Goal: Task Accomplishment & Management: Manage account settings

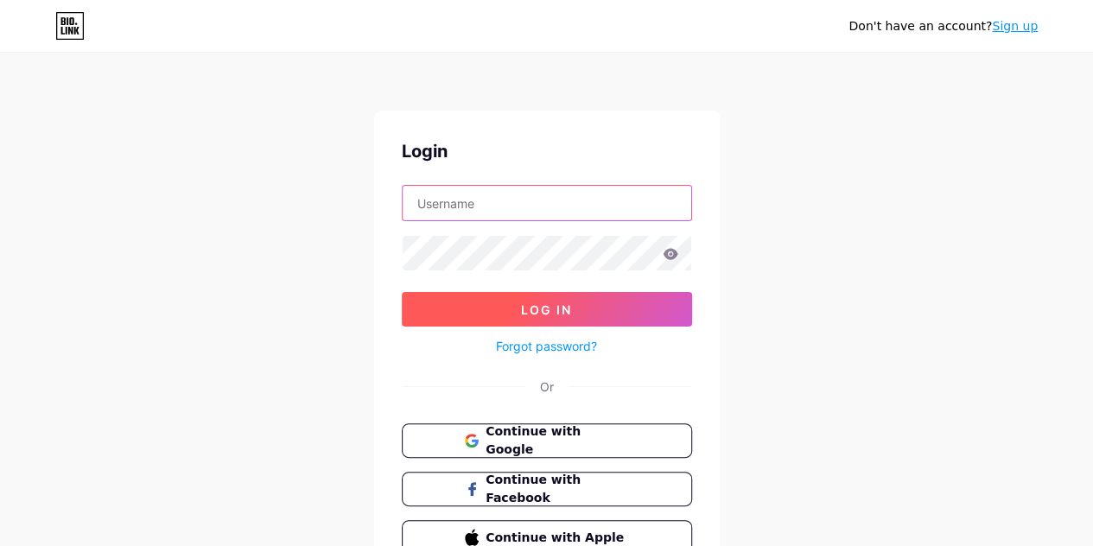
type input "avoxes00@gmail.com"
click at [608, 295] on button "Log In" at bounding box center [547, 309] width 290 height 35
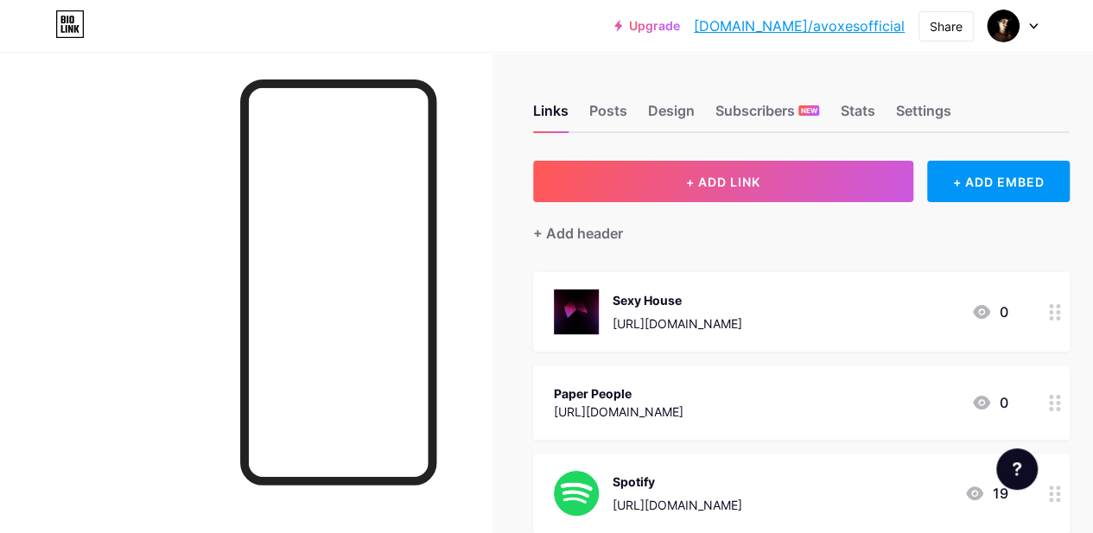
click at [1033, 18] on div at bounding box center [1012, 25] width 50 height 31
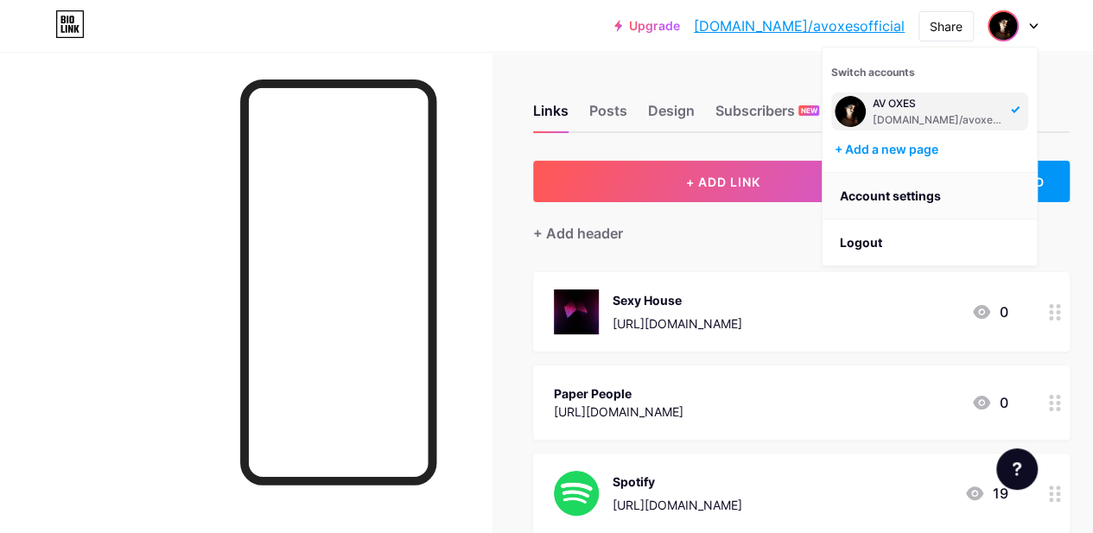
click at [881, 200] on link "Account settings" at bounding box center [929, 196] width 214 height 47
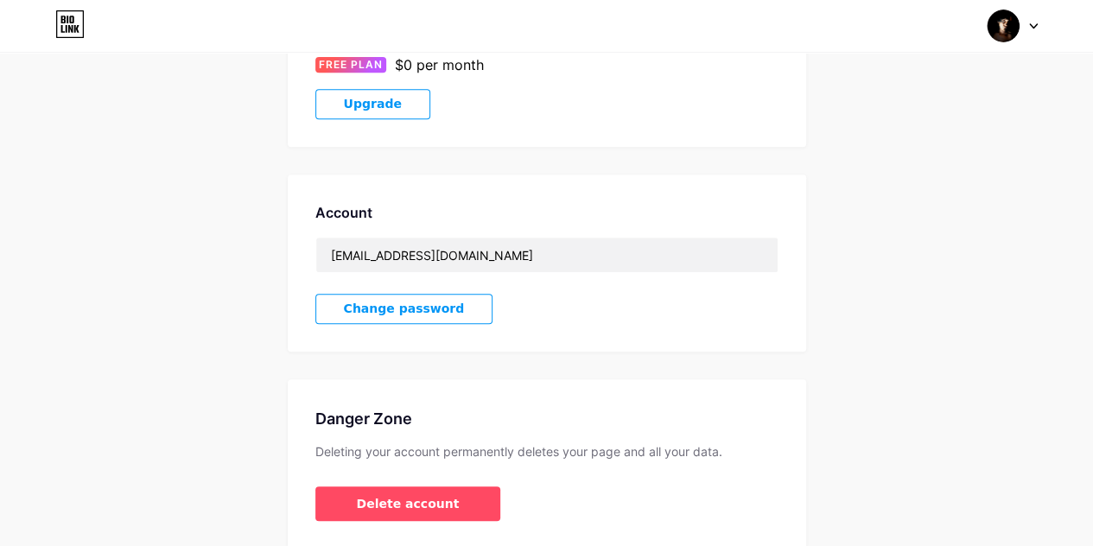
scroll to position [415, 0]
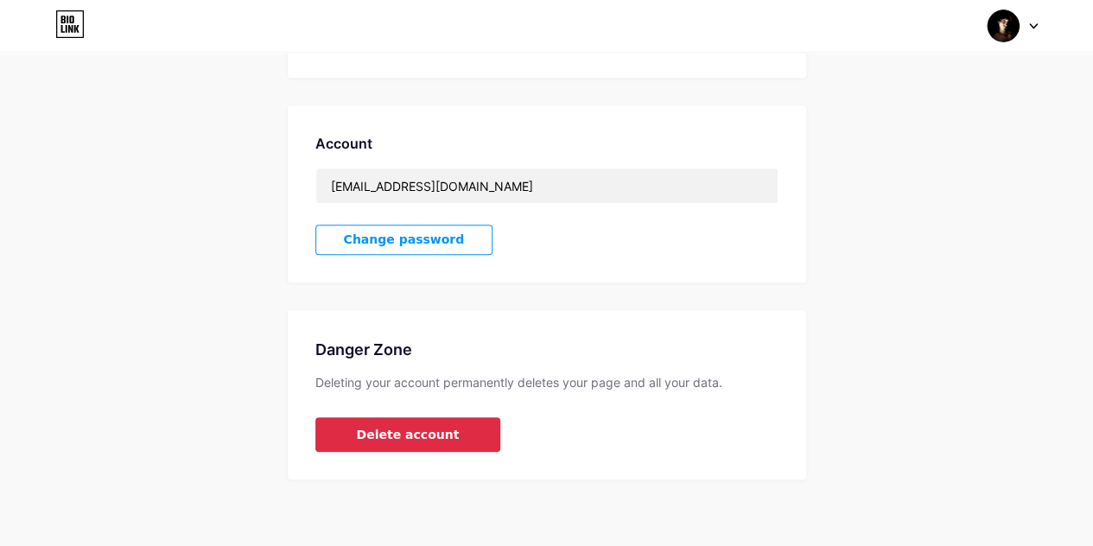
click at [428, 429] on span "Delete account" at bounding box center [408, 435] width 103 height 18
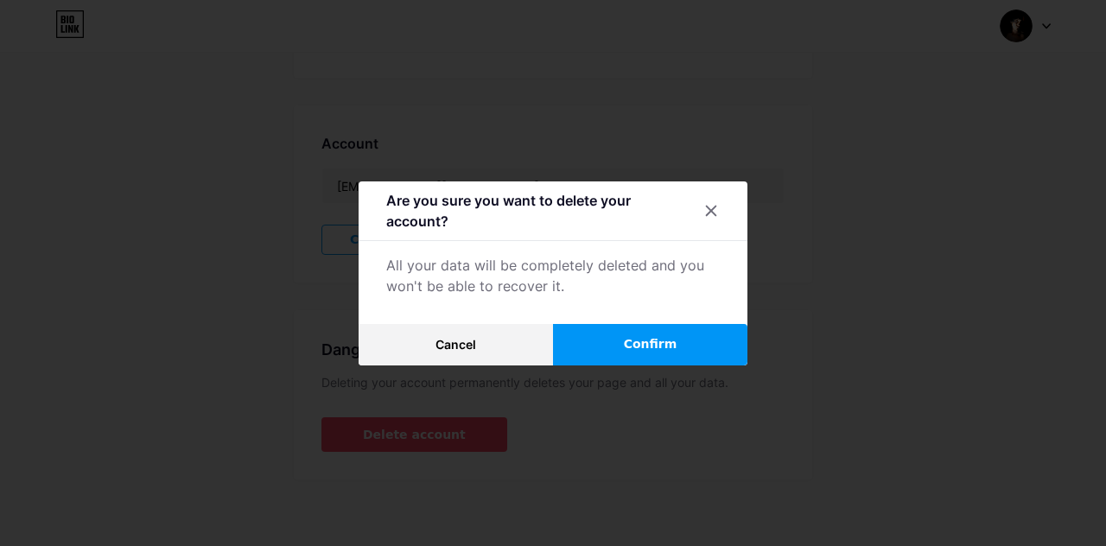
click at [613, 324] on button "Confirm" at bounding box center [650, 344] width 194 height 41
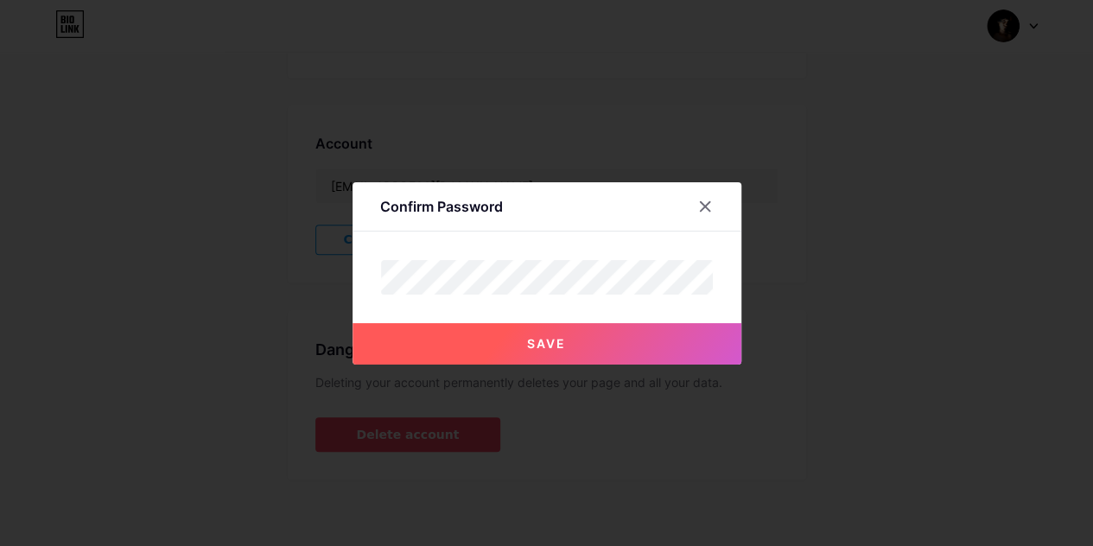
click at [577, 338] on button "Save" at bounding box center [546, 343] width 389 height 41
